Goal: Task Accomplishment & Management: Use online tool/utility

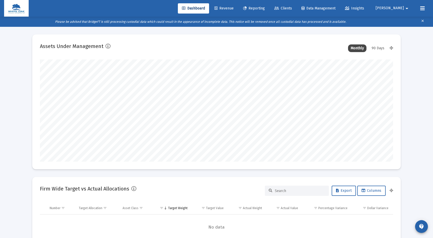
scroll to position [102, 190]
click at [265, 9] on span "Reporting" at bounding box center [254, 8] width 22 height 4
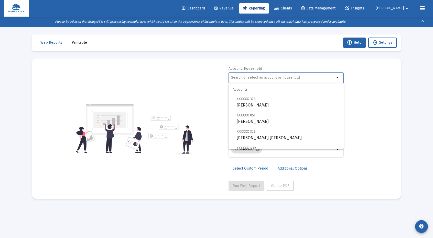
click at [259, 77] on input "text" at bounding box center [283, 78] width 104 height 4
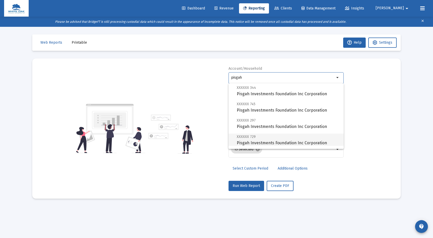
scroll to position [70, 0]
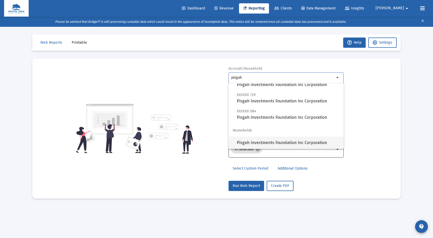
click at [279, 143] on span "Pisgah Investments Foundation Inc Corporation" at bounding box center [288, 143] width 103 height 12
type input "Pisgah Investments Foundation Inc Corporation"
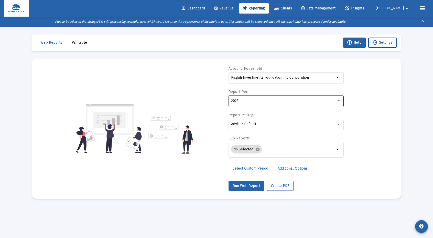
click at [274, 104] on div "2025" at bounding box center [286, 101] width 110 height 13
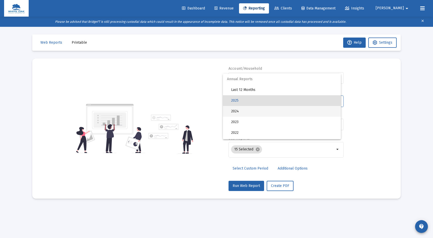
click at [257, 113] on span "2024" at bounding box center [284, 111] width 106 height 11
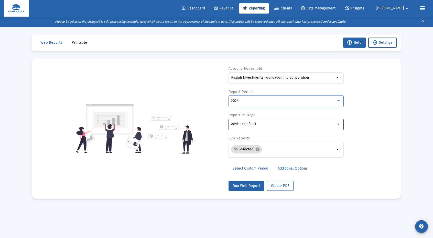
click at [266, 125] on div "Advisor Default" at bounding box center [283, 124] width 105 height 4
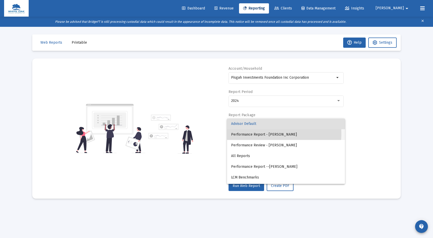
click at [265, 134] on span "Performance Report - [PERSON_NAME]" at bounding box center [286, 134] width 110 height 11
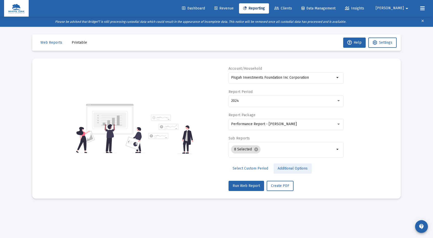
click at [292, 169] on span "Additional Options" at bounding box center [293, 169] width 30 height 4
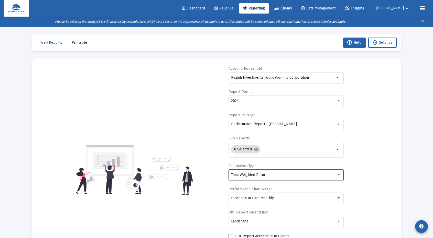
click at [282, 172] on div "Time Weighted Return" at bounding box center [286, 175] width 110 height 13
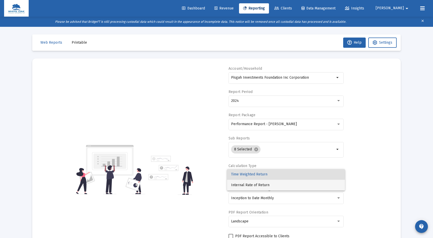
click at [247, 186] on span "Internal Rate of Return" at bounding box center [286, 185] width 110 height 11
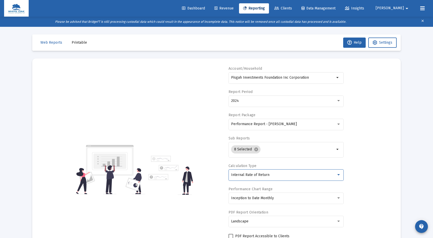
scroll to position [50, 0]
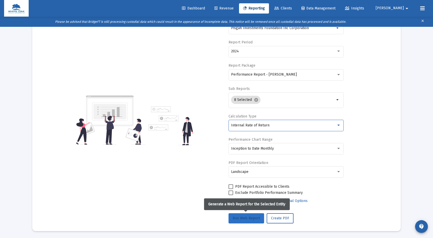
click at [251, 216] on span "Run Web Report" at bounding box center [246, 218] width 27 height 4
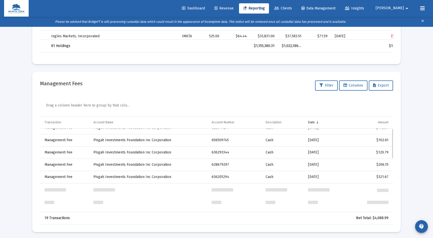
scroll to position [0, 0]
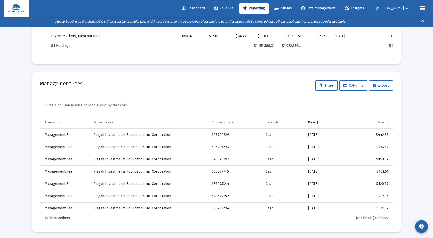
click at [14, 11] on img at bounding box center [16, 8] width 17 height 10
